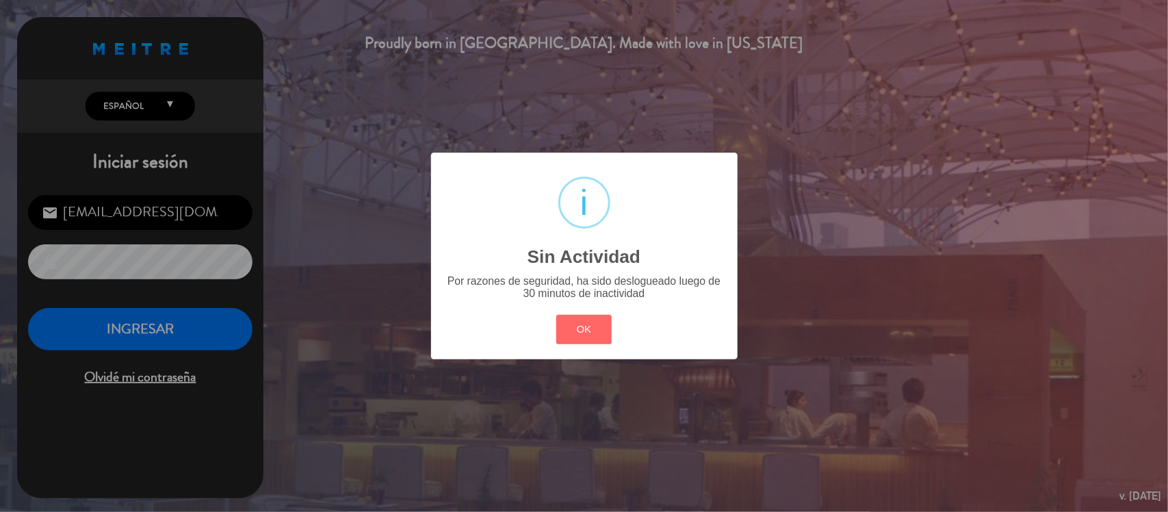
click at [614, 326] on div "OK Cancel" at bounding box center [584, 330] width 62 height 36
click at [589, 332] on button "OK" at bounding box center [583, 329] width 55 height 29
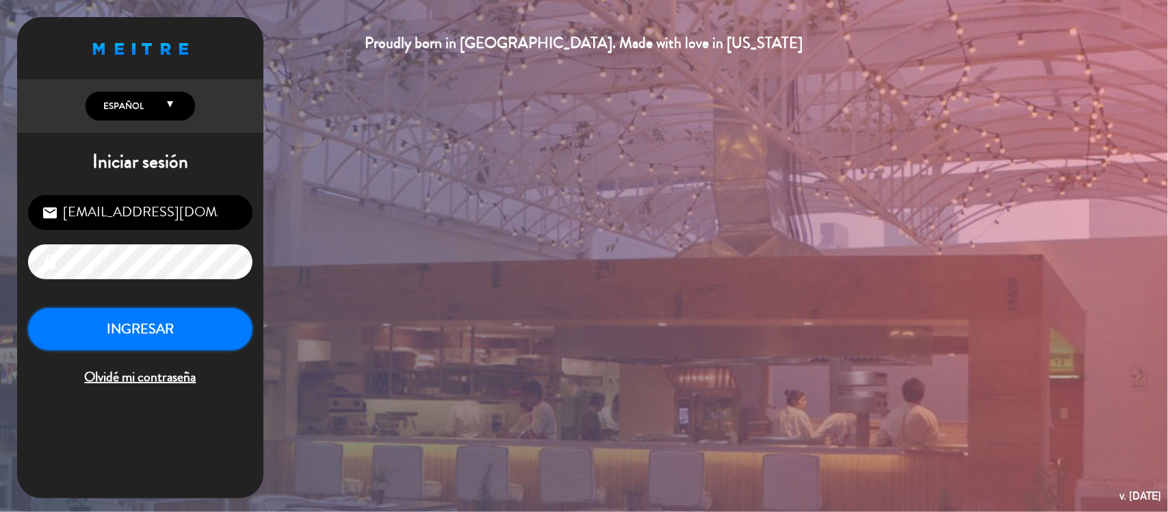
click at [142, 322] on button "INGRESAR" at bounding box center [140, 329] width 224 height 43
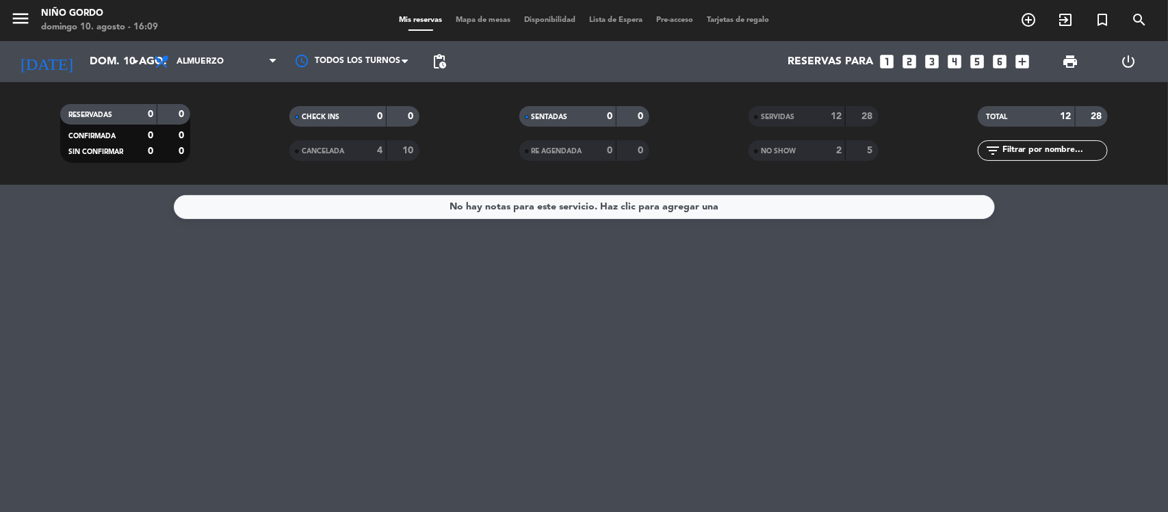
click at [501, 16] on span "Mapa de mesas" at bounding box center [483, 20] width 68 height 8
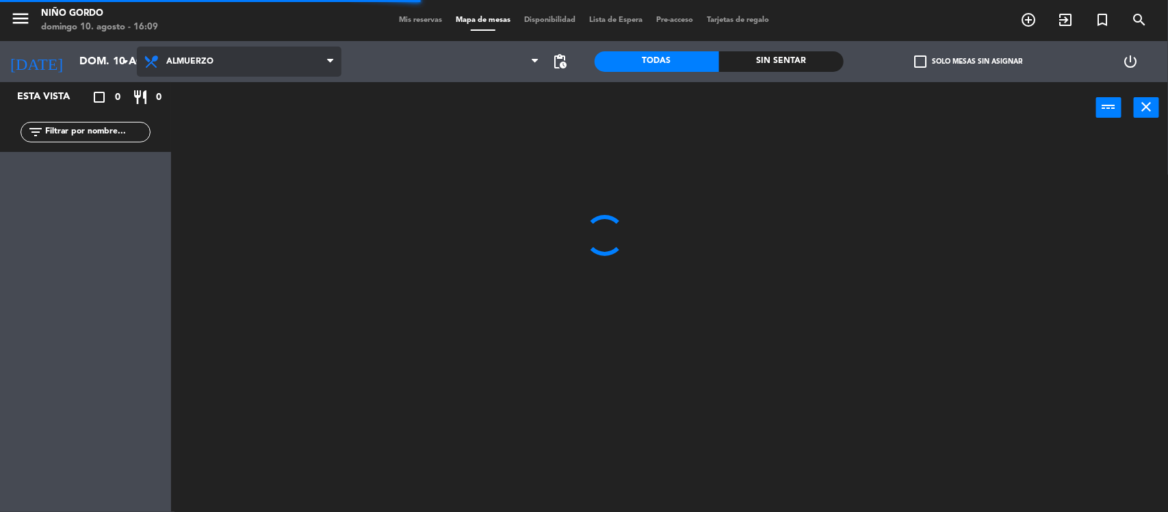
click at [218, 57] on span "Almuerzo" at bounding box center [239, 62] width 205 height 30
click at [243, 125] on ng-component "menu [PERSON_NAME][DATE] 10. agosto - 16:09 Mis reservas Mapa de mesas Disponib…" at bounding box center [584, 256] width 1168 height 512
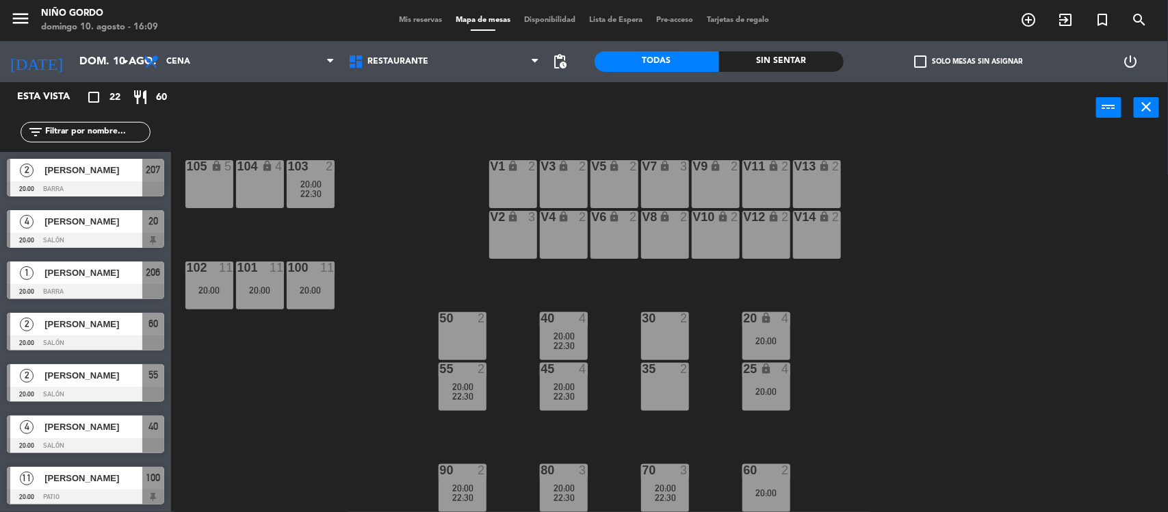
click at [394, 254] on div "105 lock 5 104 lock 4 103 2 20:00 22:30 V1 lock 2 V3 lock 2 V9 lock 2 V5 lock 2…" at bounding box center [675, 324] width 985 height 378
click at [446, 257] on div "105 lock 5 104 lock 4 103 2 20:00 22:30 V1 lock 2 V3 lock 2 V9 lock 2 V5 lock 2…" at bounding box center [675, 324] width 985 height 378
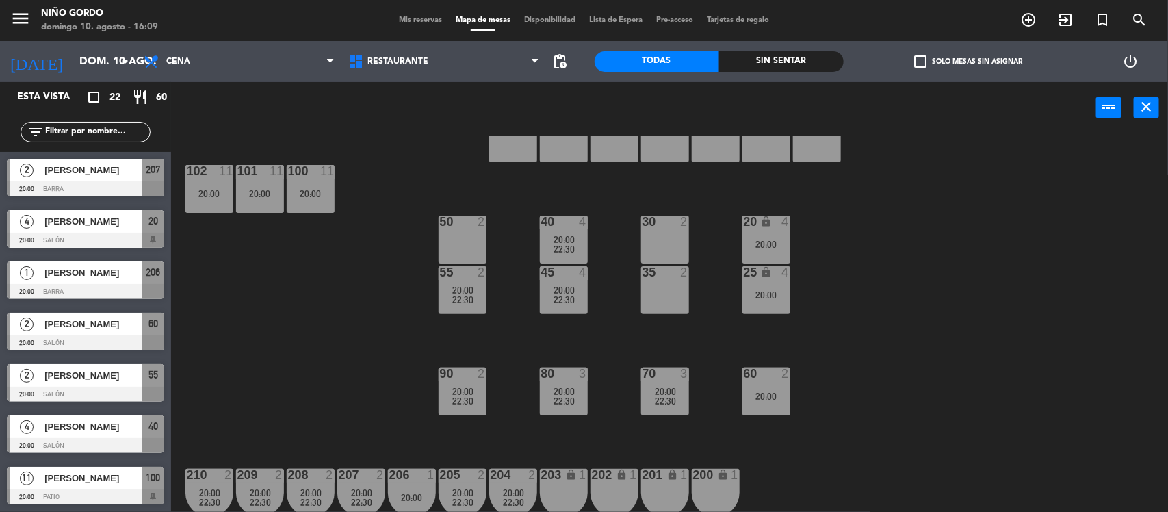
scroll to position [98, 0]
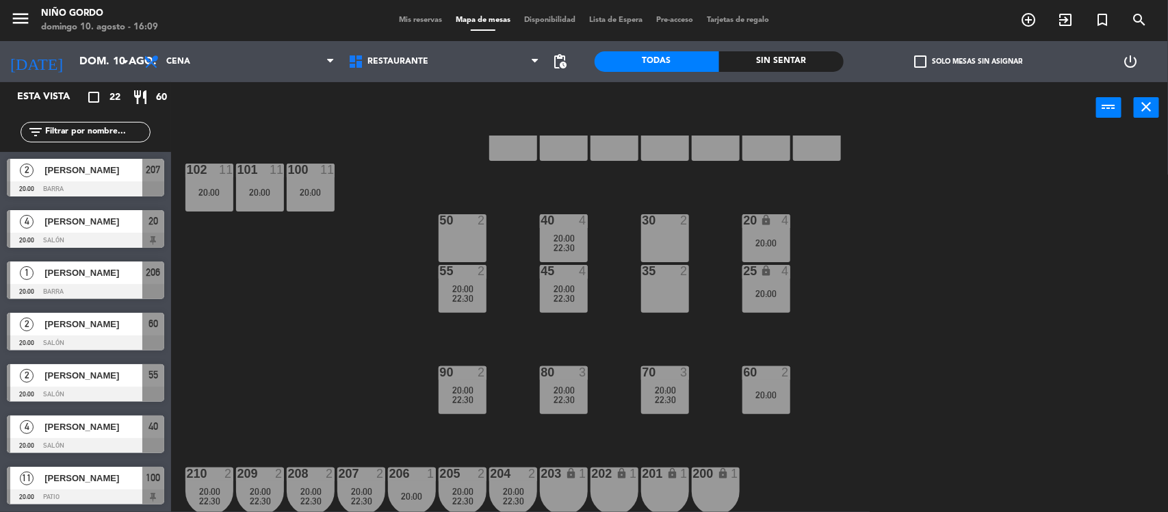
click at [315, 195] on div "20:00" at bounding box center [311, 192] width 48 height 10
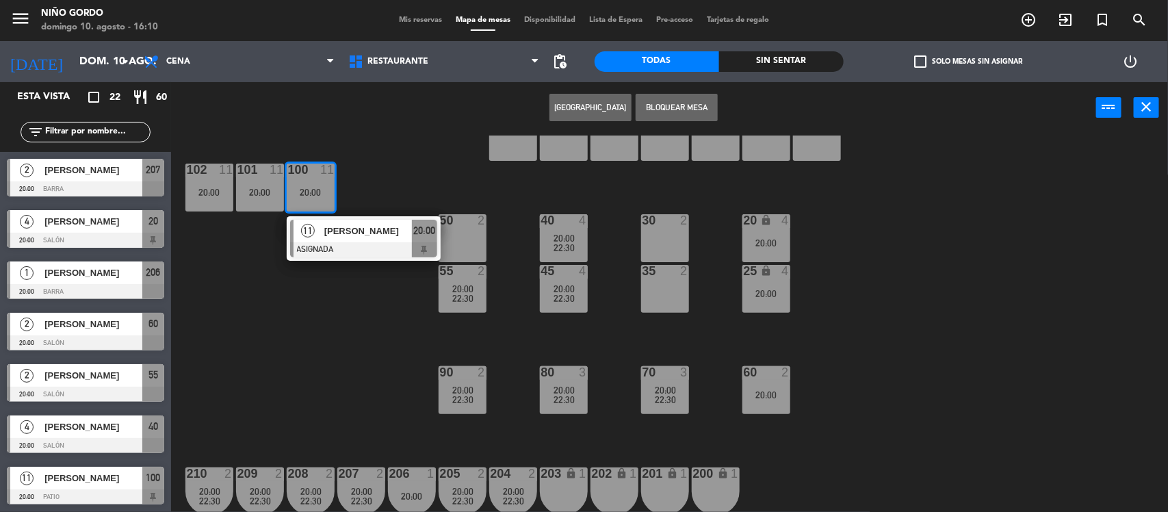
click at [435, 132] on div "Crear Reserva Bloquear Mesa power_input close" at bounding box center [633, 108] width 925 height 52
click at [247, 354] on div "105 lock 5 104 lock 4 103 2 20:00 22:30 V1 lock 2 V3 lock 2 V9 lock 2 V5 lock 2…" at bounding box center [675, 324] width 985 height 378
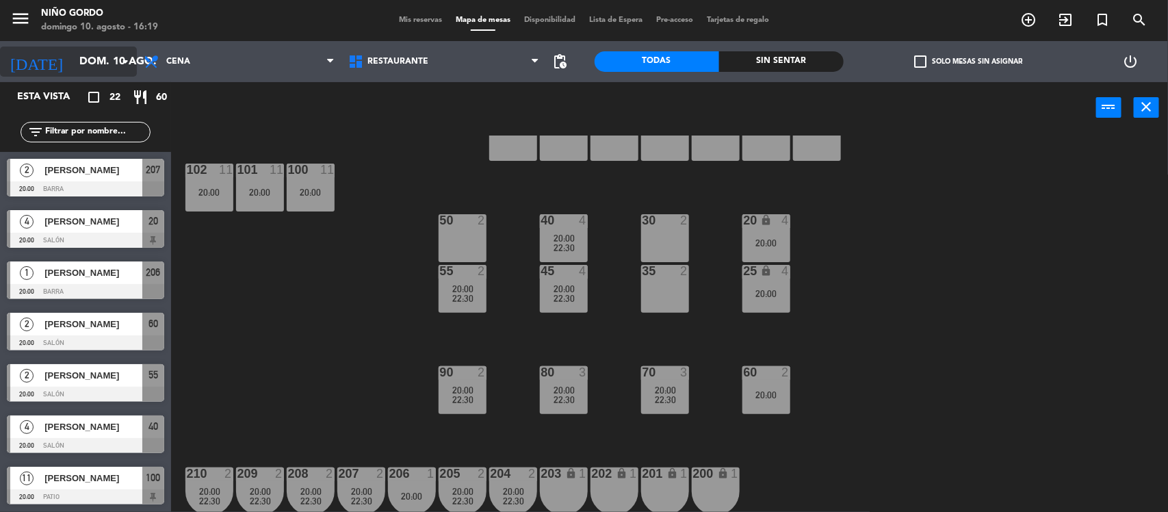
click at [124, 63] on icon "arrow_drop_down" at bounding box center [125, 61] width 16 height 16
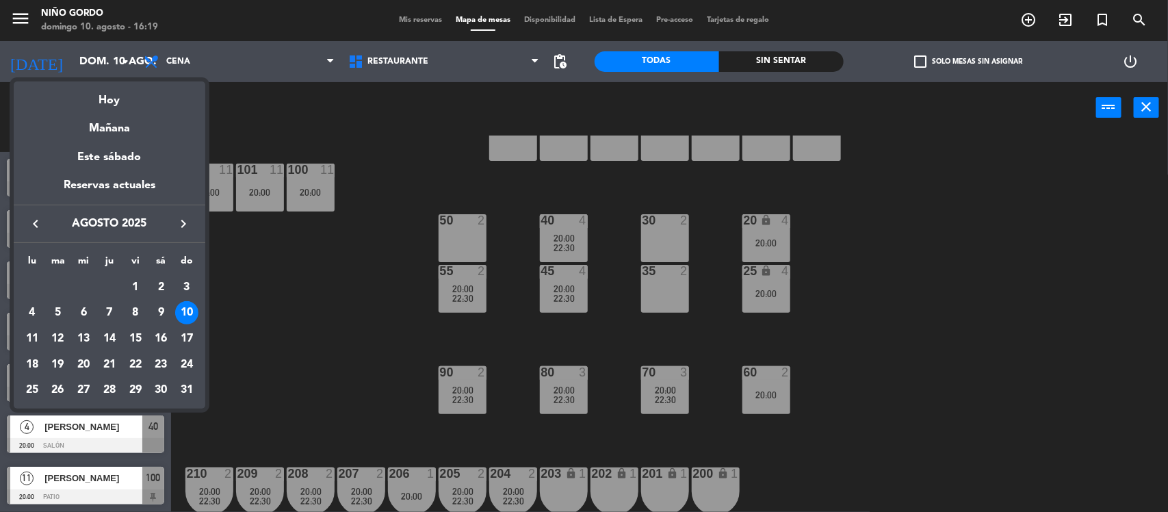
click at [202, 67] on div at bounding box center [584, 256] width 1168 height 512
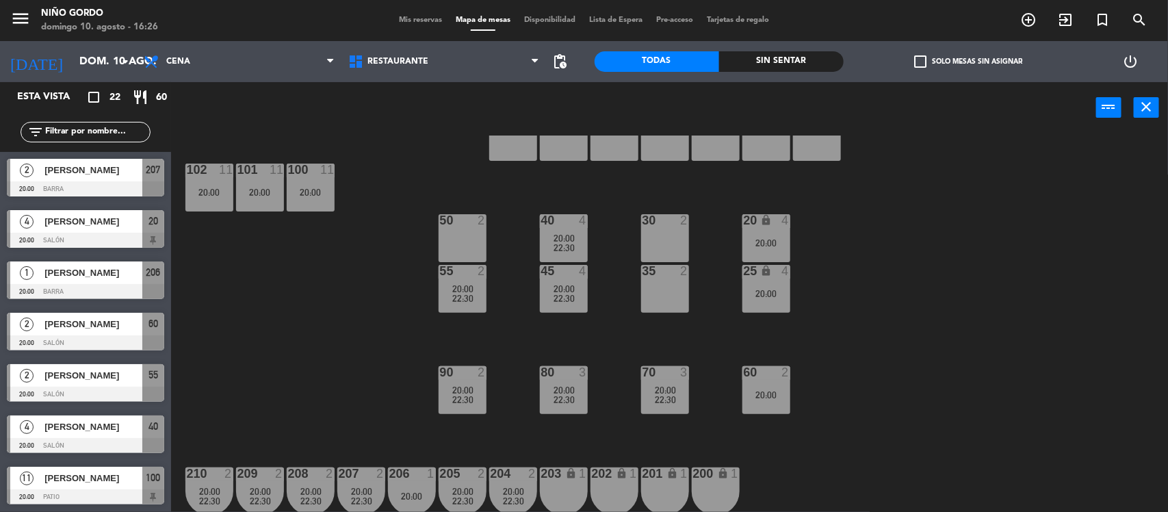
click at [1000, 326] on div "105 lock 5 104 lock 4 103 2 20:00 22:30 V1 lock 2 V3 lock 2 V9 lock 2 V5 lock 2…" at bounding box center [675, 324] width 985 height 378
click at [484, 250] on div "50 2" at bounding box center [463, 238] width 48 height 48
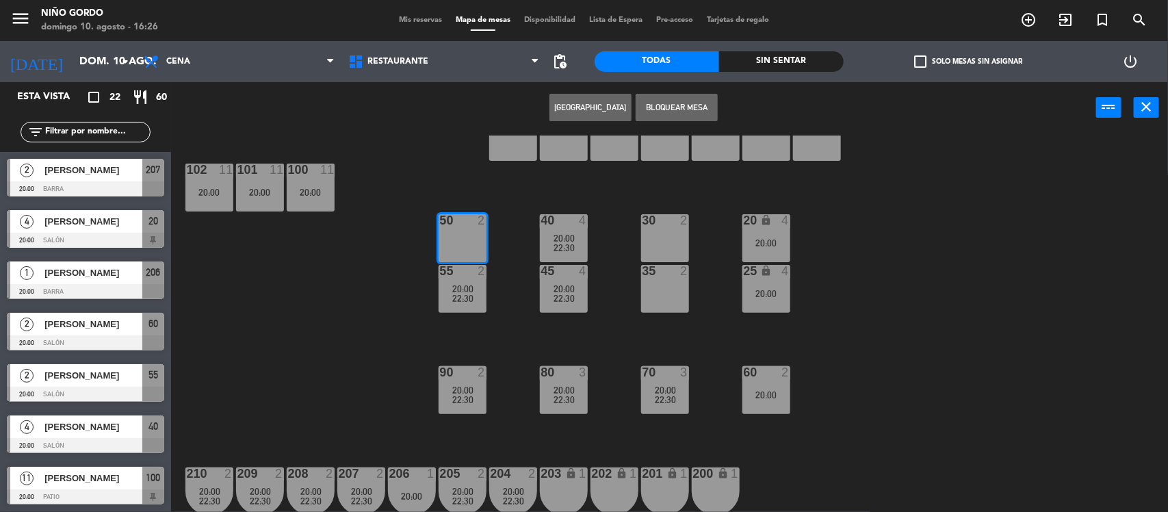
click at [664, 391] on span "20:00" at bounding box center [665, 389] width 21 height 11
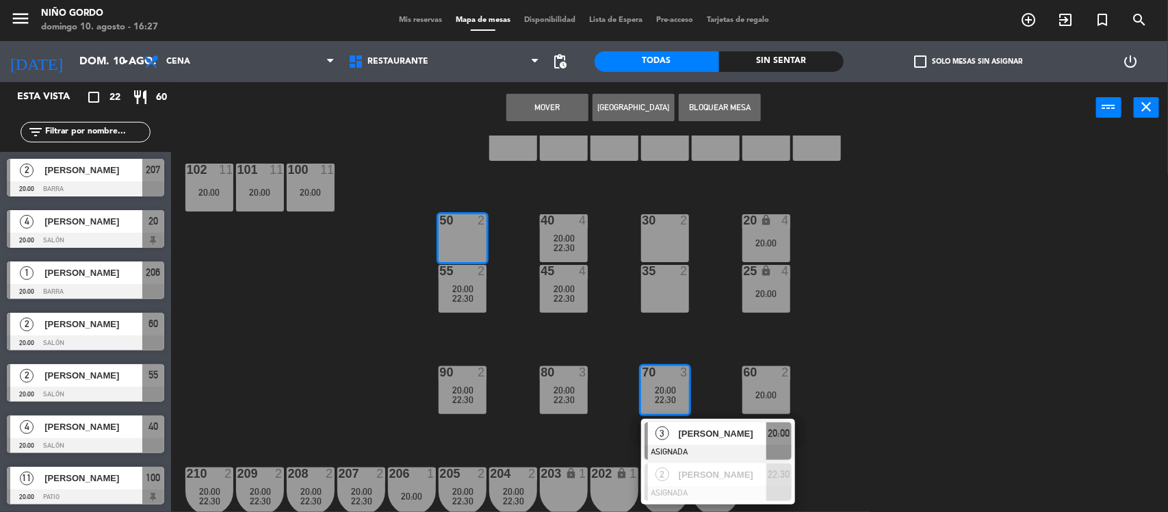
click at [708, 430] on span "[PERSON_NAME]" at bounding box center [723, 433] width 88 height 14
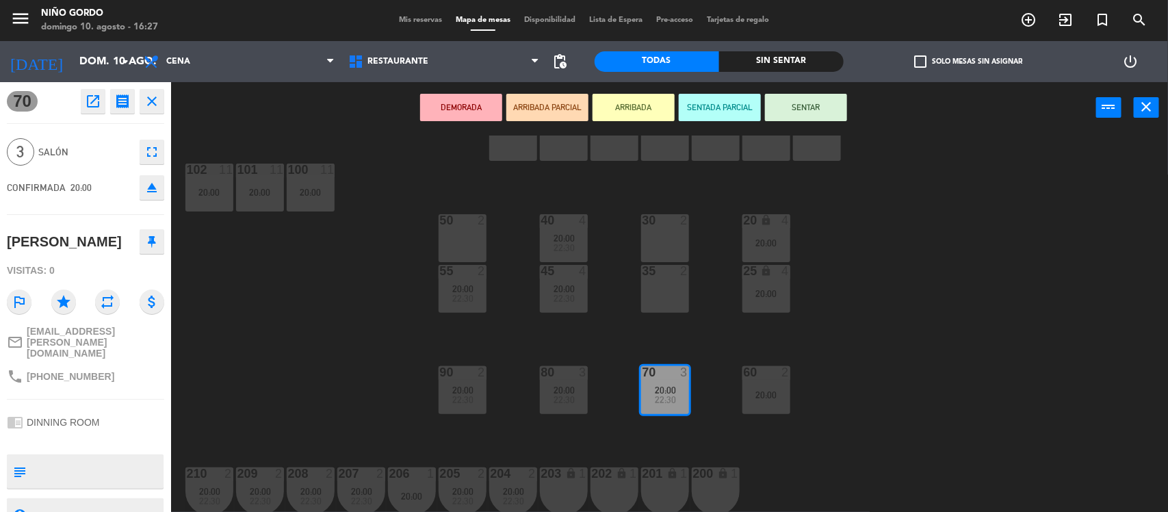
click at [657, 309] on div "35 2" at bounding box center [665, 289] width 48 height 48
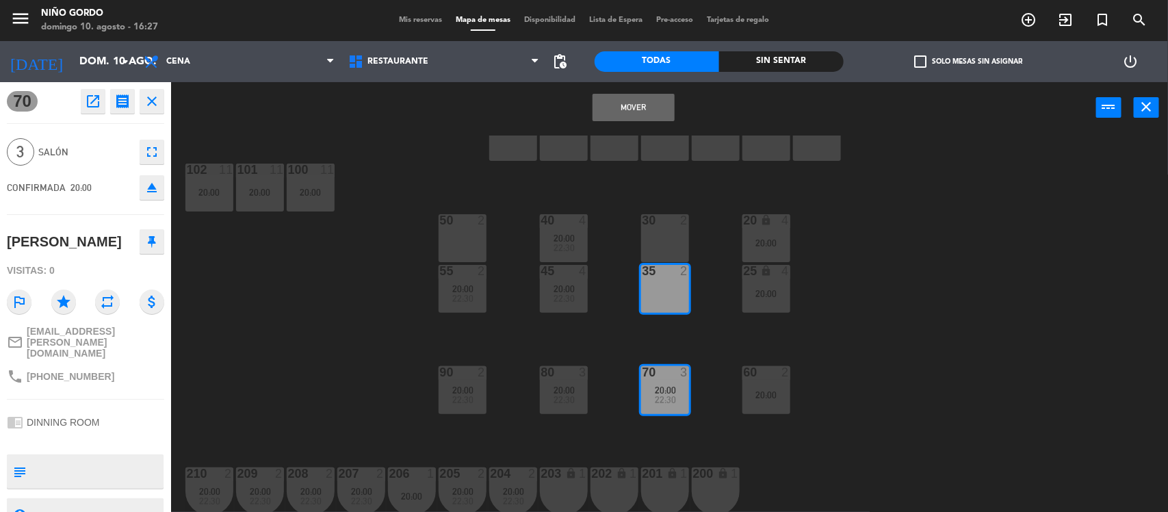
click at [666, 233] on div "30 2" at bounding box center [665, 238] width 48 height 48
click at [631, 111] on button "Mover y Unir" at bounding box center [633, 107] width 82 height 27
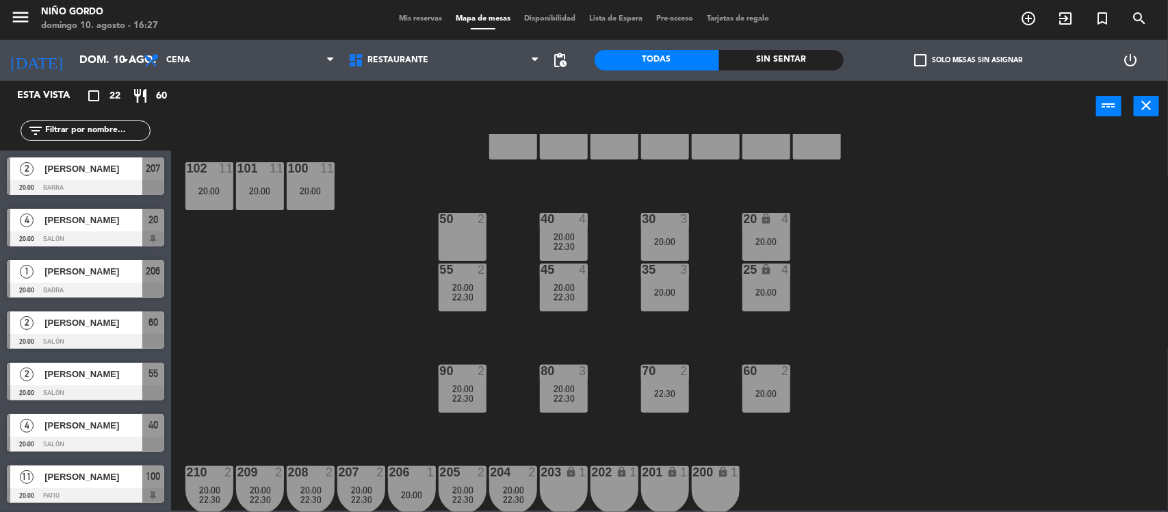
click at [473, 278] on div "55 2 20:00 22:30" at bounding box center [463, 287] width 48 height 48
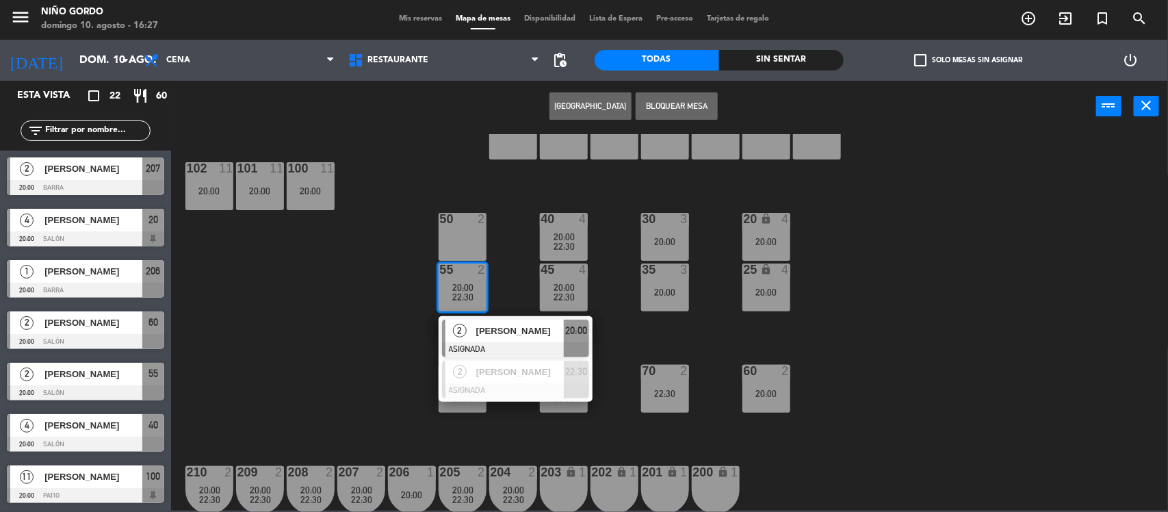
click at [551, 320] on div "[PERSON_NAME]" at bounding box center [519, 330] width 89 height 23
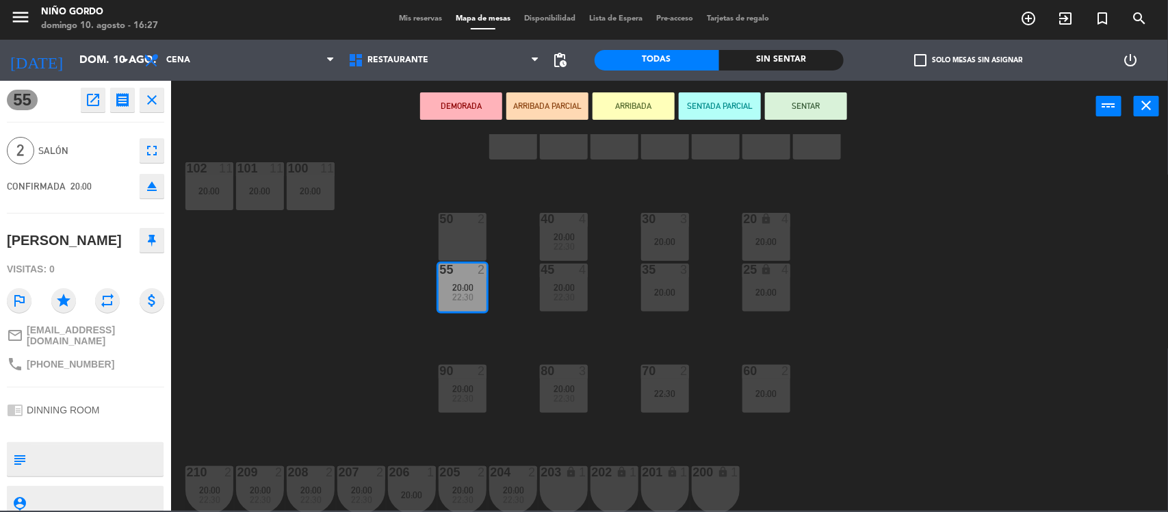
click at [653, 374] on div at bounding box center [664, 371] width 23 height 12
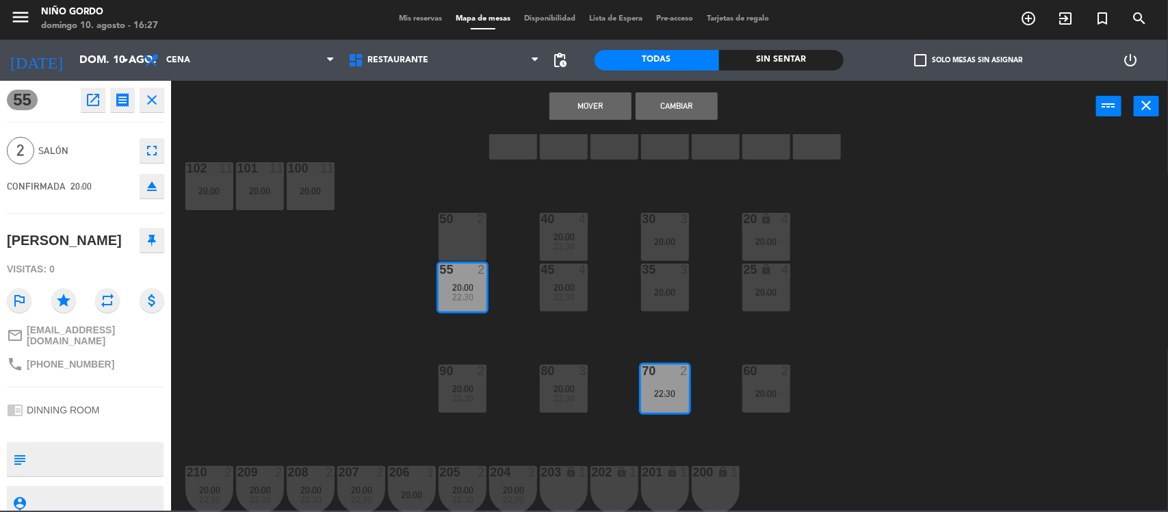
click at [590, 100] on button "Mover" at bounding box center [590, 105] width 82 height 27
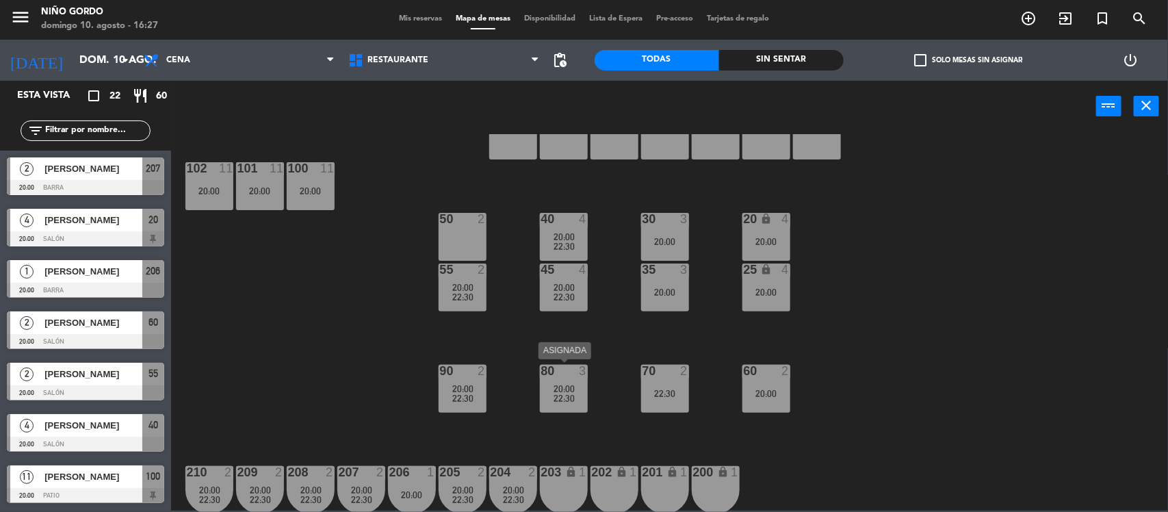
click at [561, 385] on span "20:00" at bounding box center [563, 388] width 21 height 11
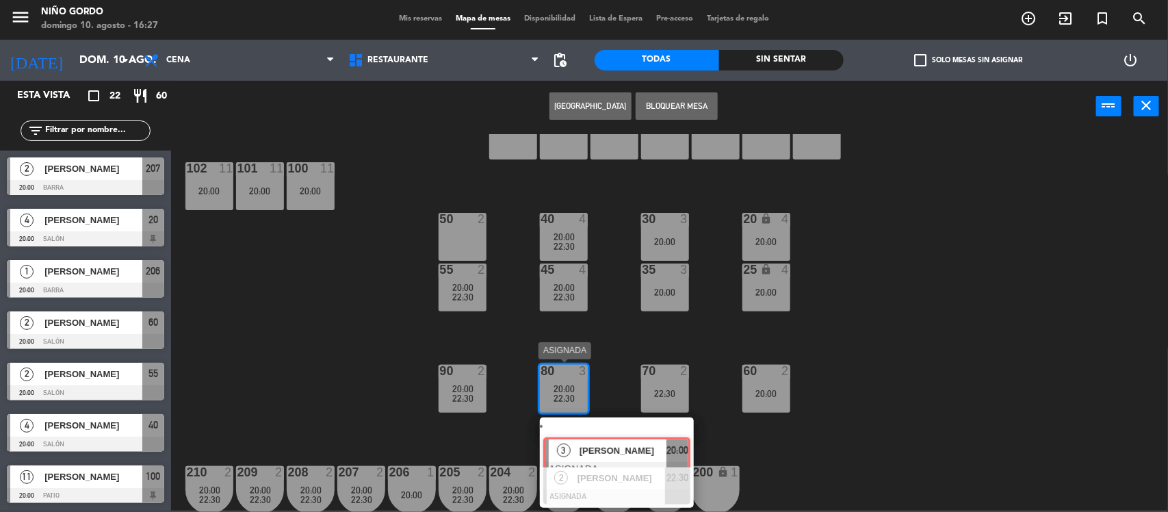
click at [603, 434] on div "3 [PERSON_NAME] ASIGNADA 20:00" at bounding box center [617, 441] width 174 height 49
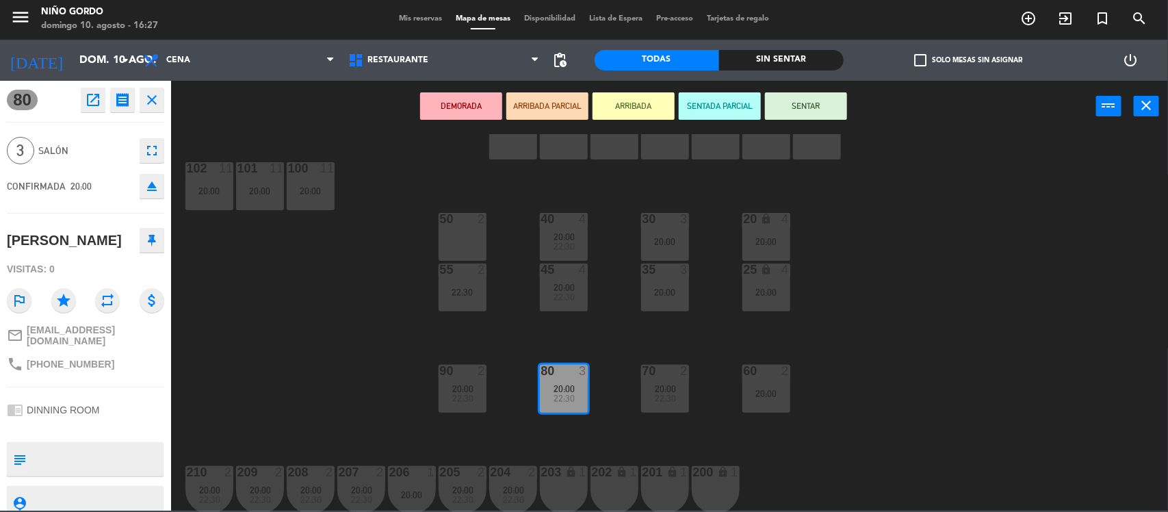
click at [464, 241] on div "50 2" at bounding box center [463, 237] width 48 height 48
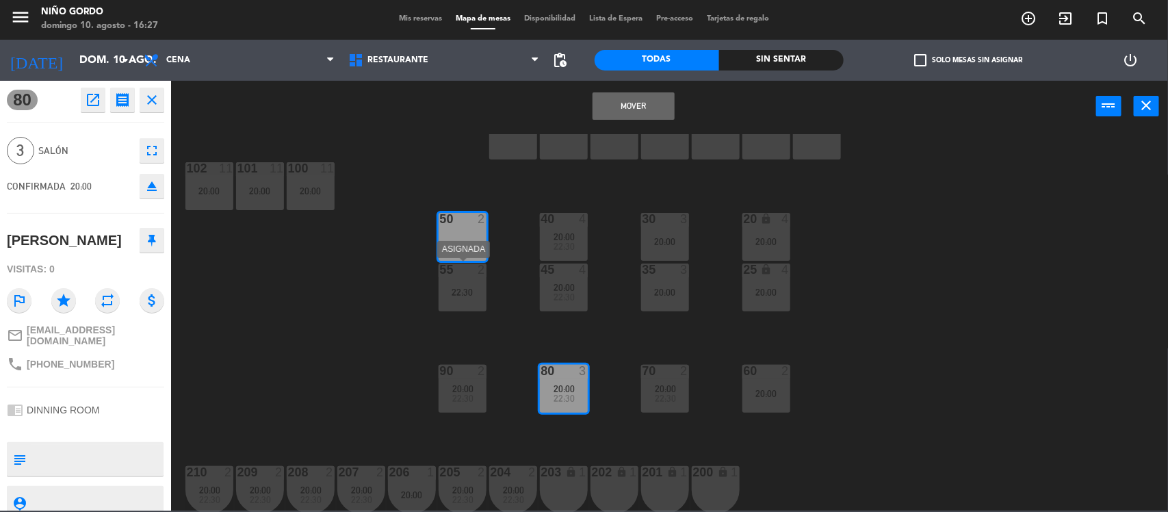
click at [464, 288] on div "22:30" at bounding box center [463, 292] width 48 height 10
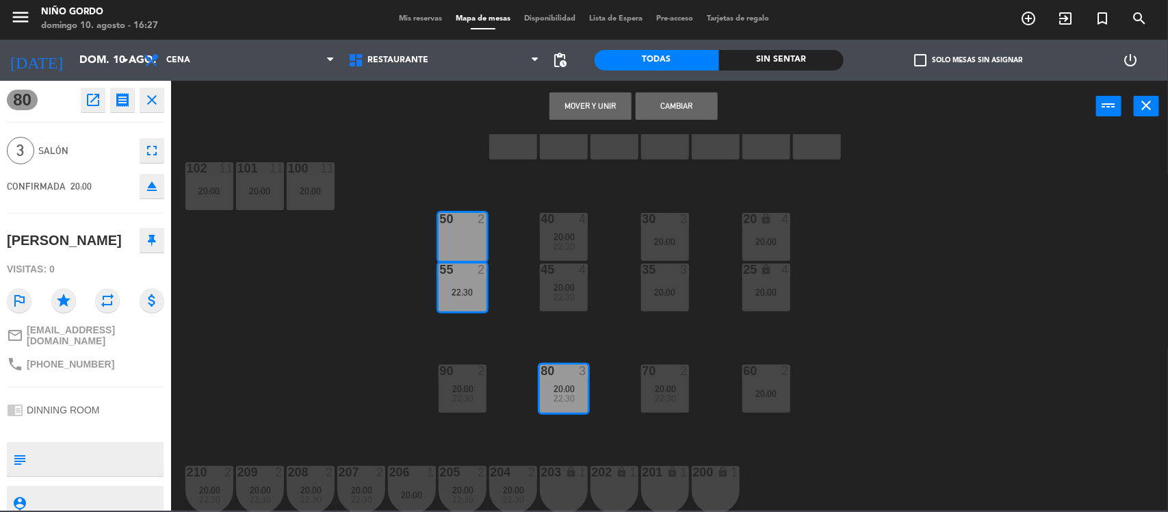
click at [599, 115] on button "Mover y Unir" at bounding box center [590, 105] width 82 height 27
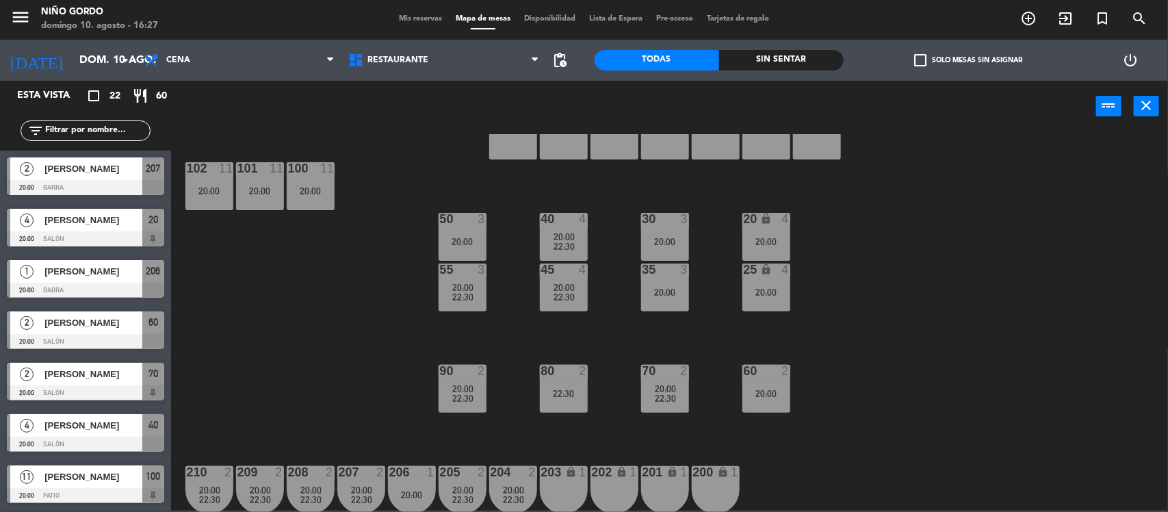
click at [1030, 244] on div "105 lock 5 104 lock 4 103 2 20:00 22:30 V1 lock 2 V3 lock 2 V9 lock 2 V5 lock 2…" at bounding box center [675, 323] width 985 height 378
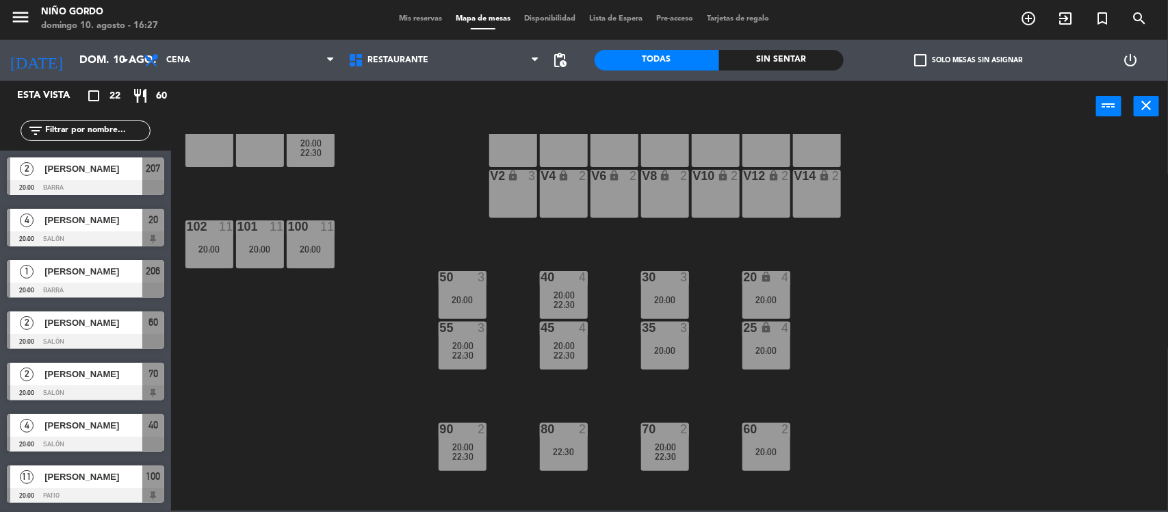
scroll to position [98, 0]
